Goal: Task Accomplishment & Management: Manage account settings

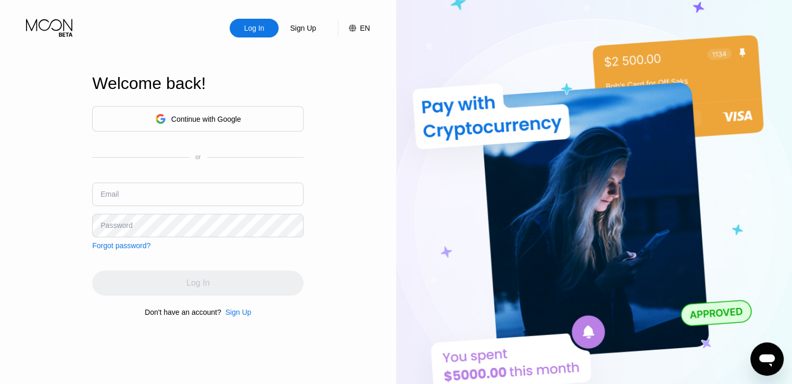
click at [183, 188] on input "text" at bounding box center [197, 194] width 211 height 23
type input "[EMAIL_ADDRESS][DOMAIN_NAME]"
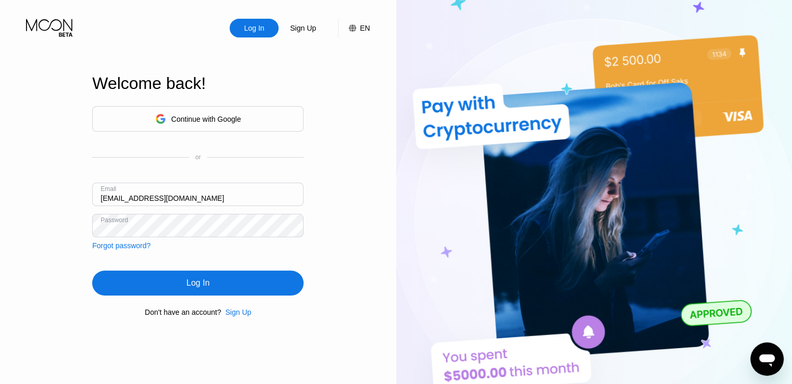
click at [127, 288] on div "Log In" at bounding box center [197, 283] width 211 height 25
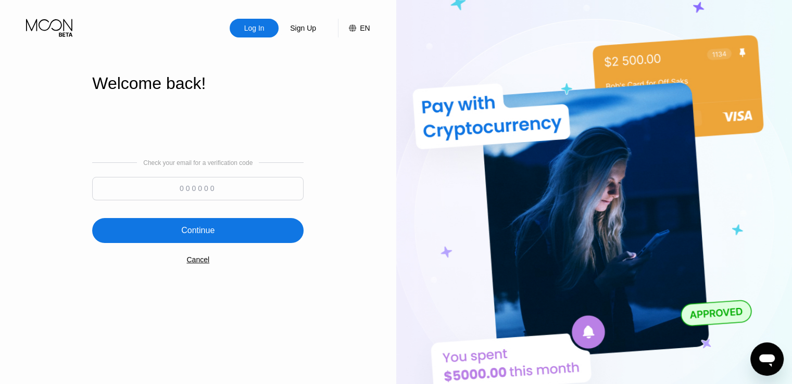
click at [206, 179] on input at bounding box center [197, 188] width 211 height 23
type input "429005"
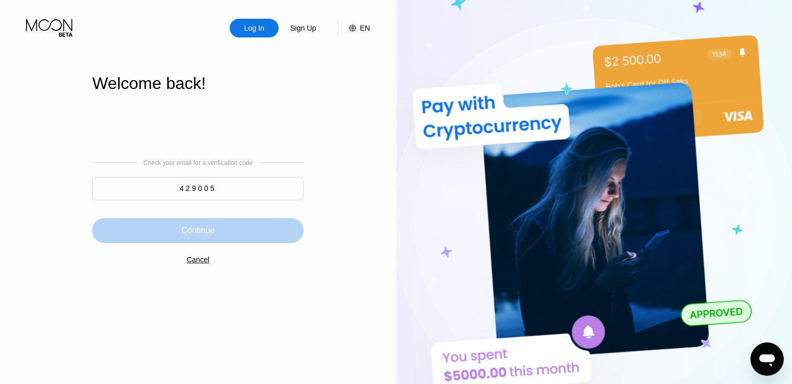
click at [235, 237] on div "Continue" at bounding box center [197, 230] width 211 height 25
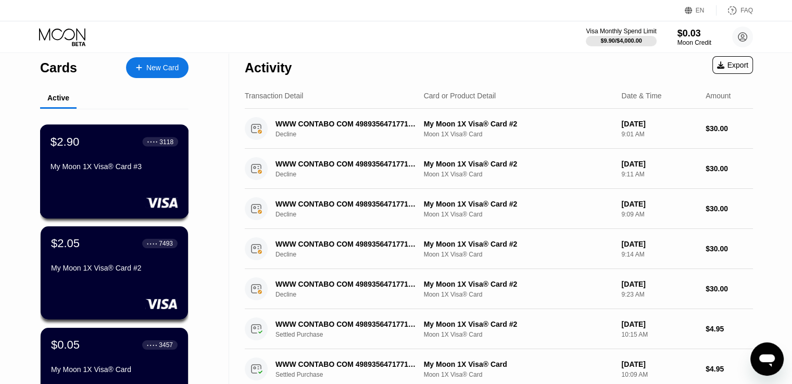
scroll to position [3, 0]
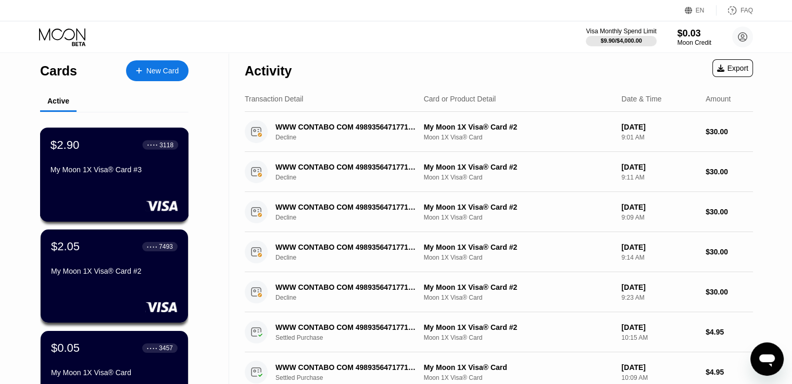
click at [151, 174] on div "My Moon 1X Visa® Card #3" at bounding box center [115, 170] width 128 height 8
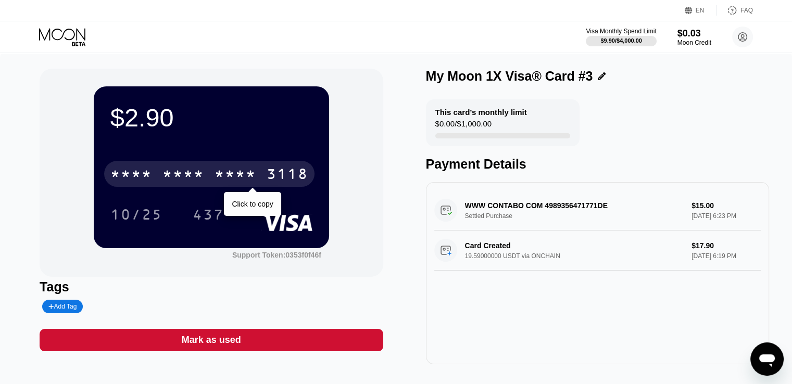
click at [178, 180] on div "* * * *" at bounding box center [183, 175] width 42 height 17
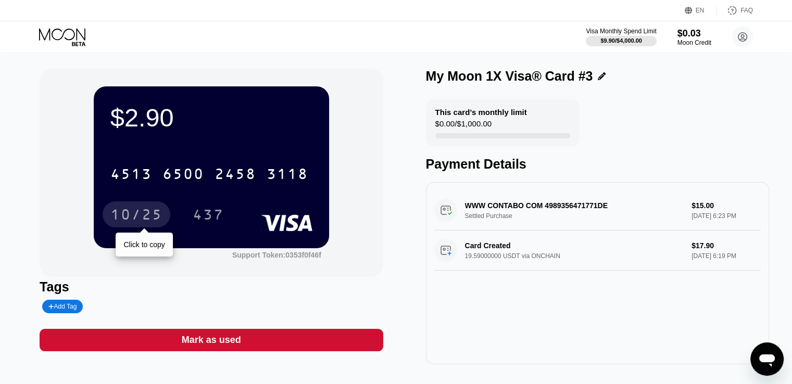
click at [146, 211] on div "10/25" at bounding box center [136, 216] width 52 height 17
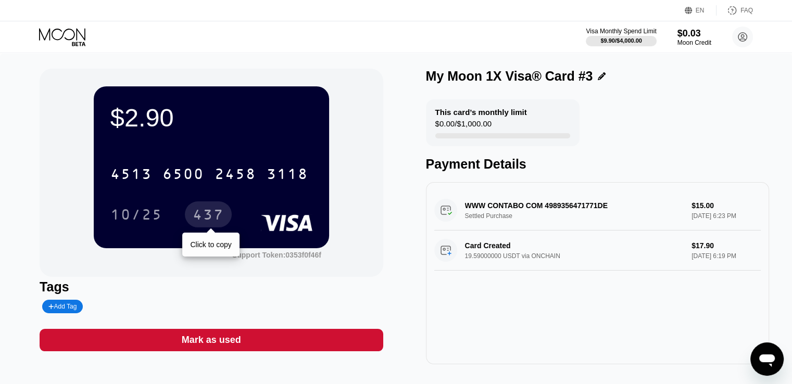
click at [208, 213] on div "437" at bounding box center [208, 216] width 31 height 17
click at [222, 216] on div "437" at bounding box center [208, 216] width 31 height 17
click at [745, 38] on circle at bounding box center [742, 37] width 21 height 21
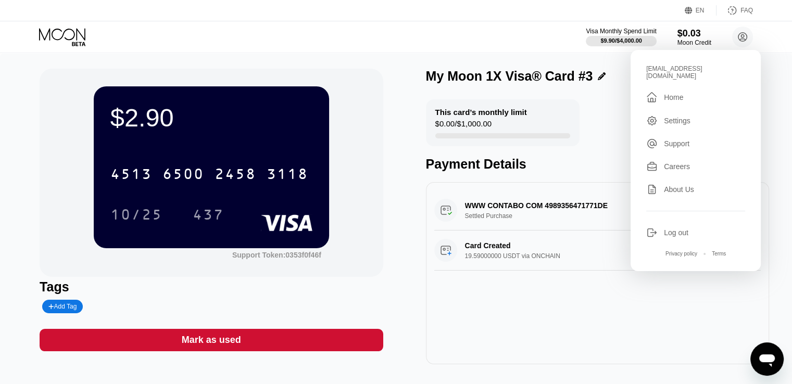
click at [669, 94] on div "Home" at bounding box center [673, 97] width 19 height 8
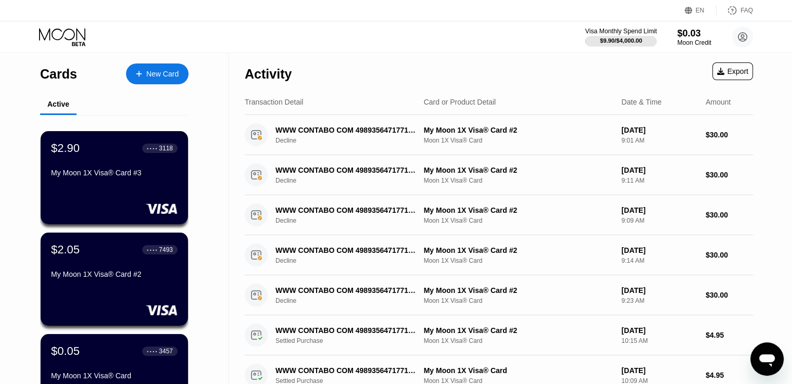
click at [627, 40] on div "$9.90 / $4,000.00" at bounding box center [621, 40] width 42 height 6
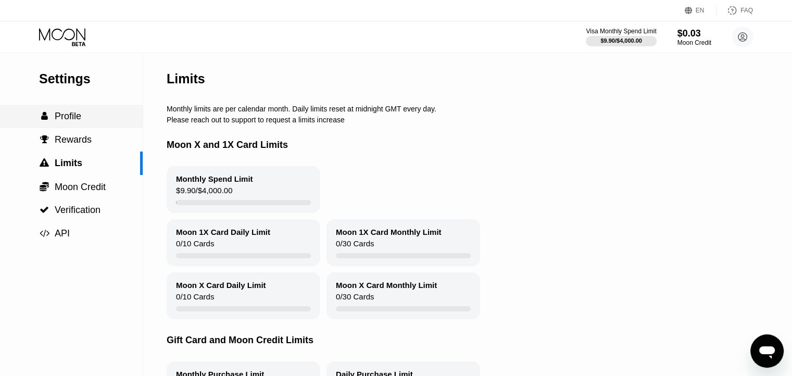
click at [65, 113] on span "Profile" at bounding box center [68, 116] width 27 height 10
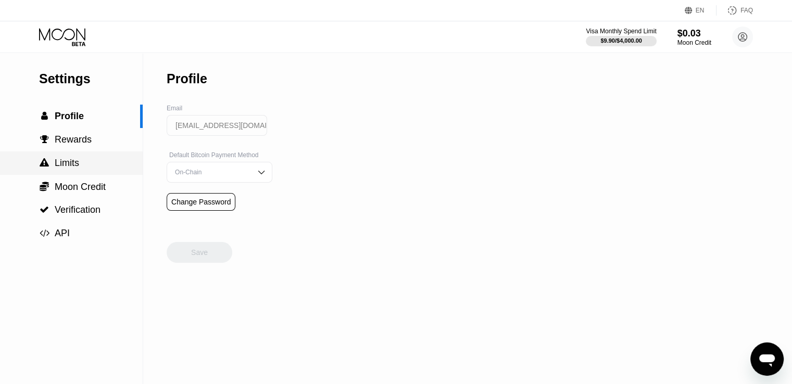
click at [81, 160] on div " Limits" at bounding box center [71, 163] width 143 height 11
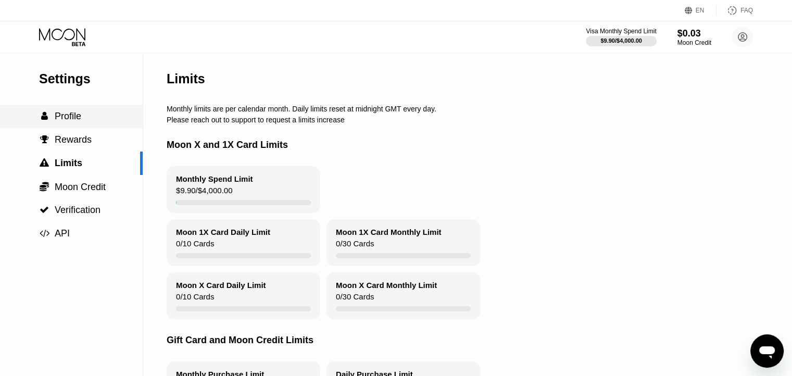
click at [83, 128] on div " Profile" at bounding box center [71, 116] width 143 height 23
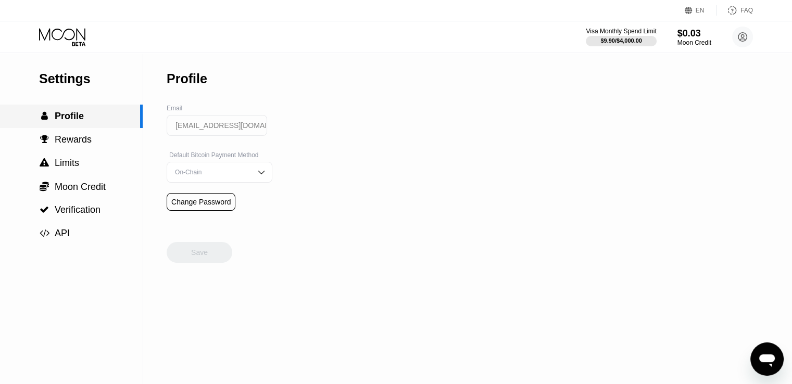
click at [83, 128] on div " Profile" at bounding box center [71, 116] width 143 height 23
click at [77, 142] on span "Rewards" at bounding box center [73, 139] width 37 height 10
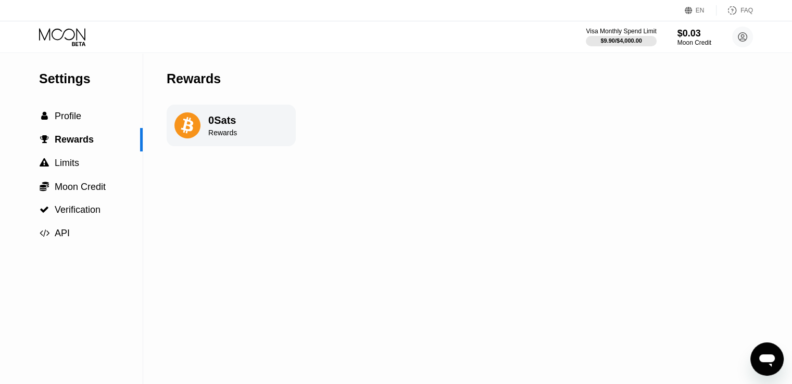
click at [81, 40] on icon at bounding box center [63, 37] width 48 height 18
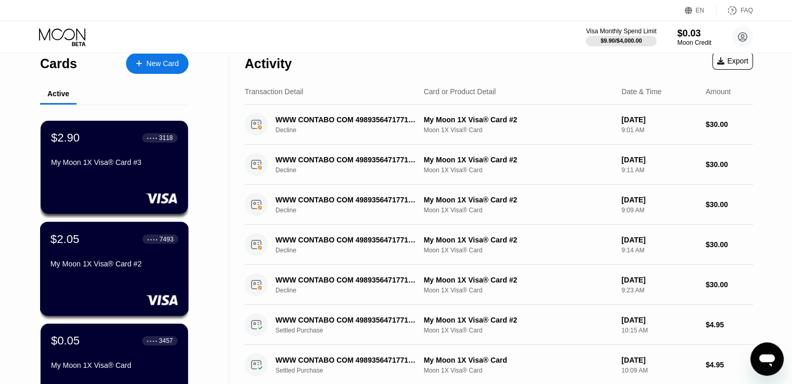
scroll to position [10, 0]
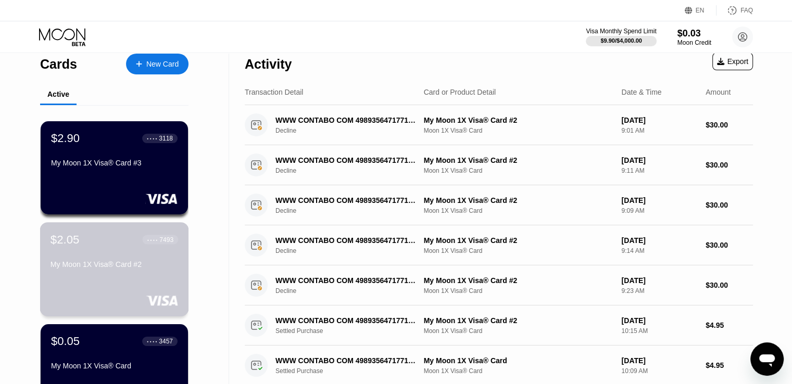
click at [131, 241] on div "$2.05 ● ● ● ● 7493" at bounding box center [115, 240] width 128 height 14
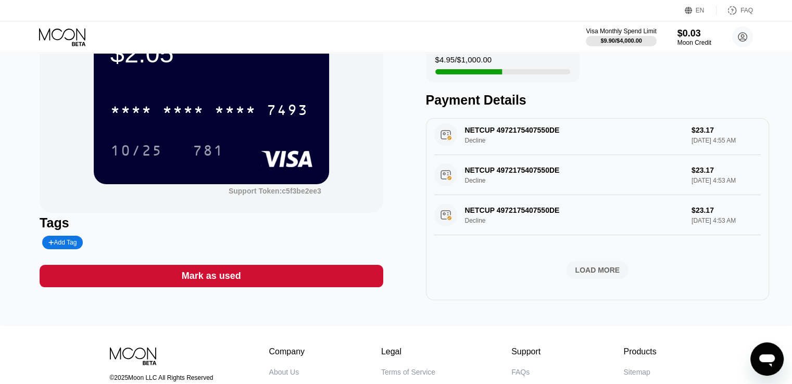
scroll to position [65, 0]
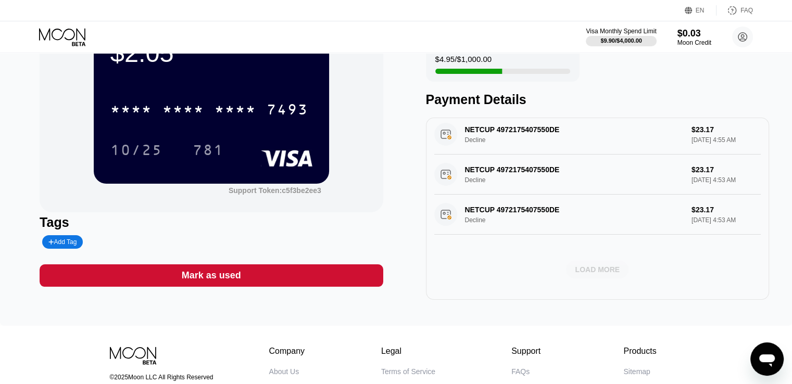
click at [582, 265] on div "LOAD MORE" at bounding box center [597, 269] width 45 height 9
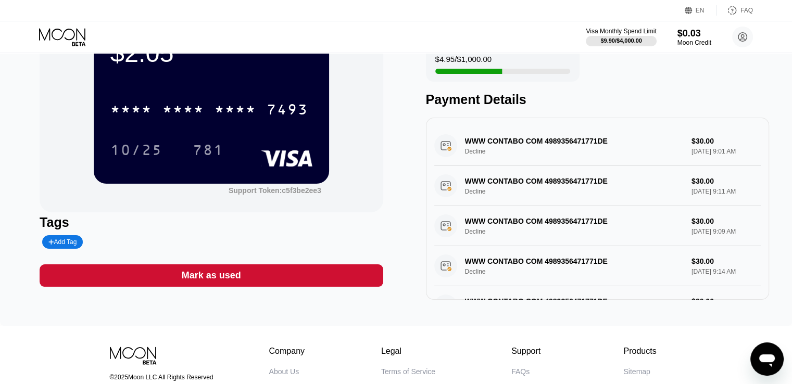
scroll to position [0, 0]
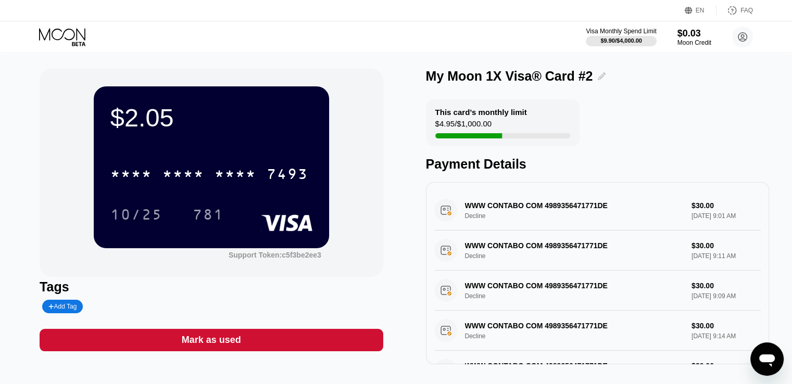
click at [598, 78] on icon at bounding box center [602, 76] width 8 height 8
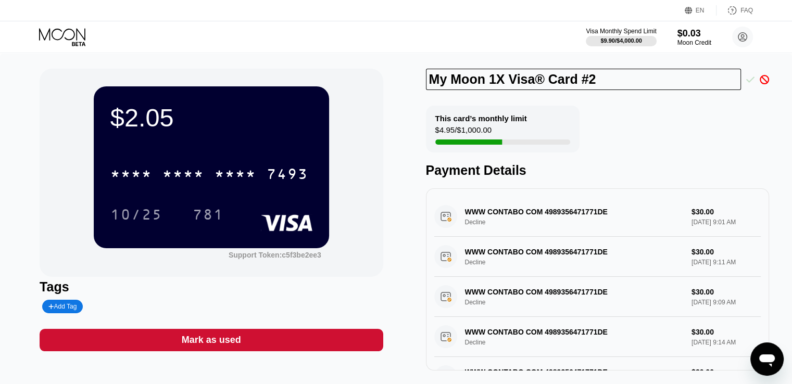
click at [749, 80] on icon at bounding box center [750, 79] width 8 height 9
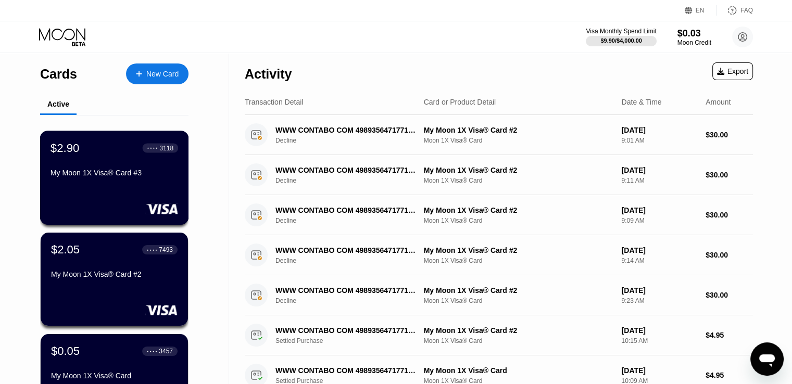
click at [135, 181] on div "My Moon 1X Visa® Card #3" at bounding box center [115, 175] width 128 height 12
click at [89, 357] on div "$0.05 ● ● ● ● 3457" at bounding box center [115, 351] width 128 height 14
